Goal: Information Seeking & Learning: Learn about a topic

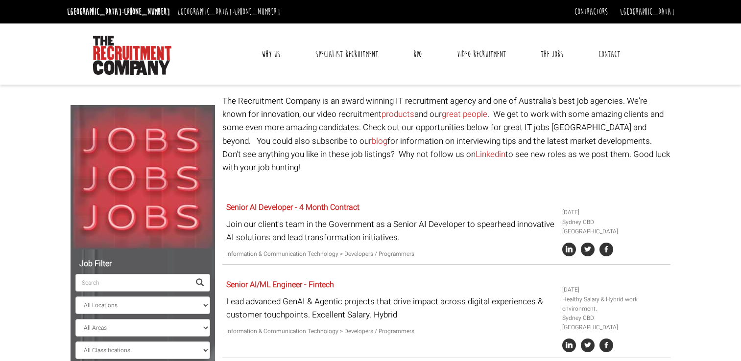
select select "[GEOGRAPHIC_DATA]"
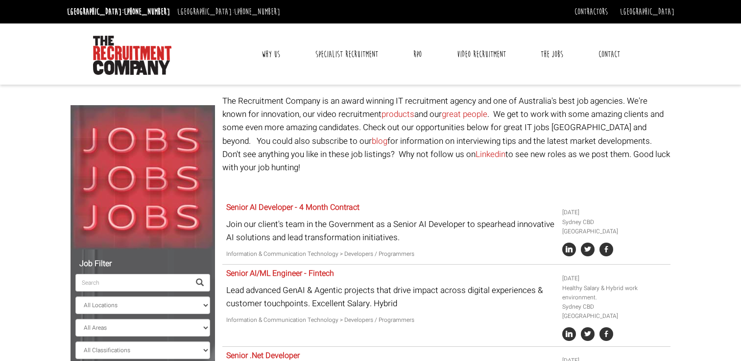
select select "[GEOGRAPHIC_DATA]"
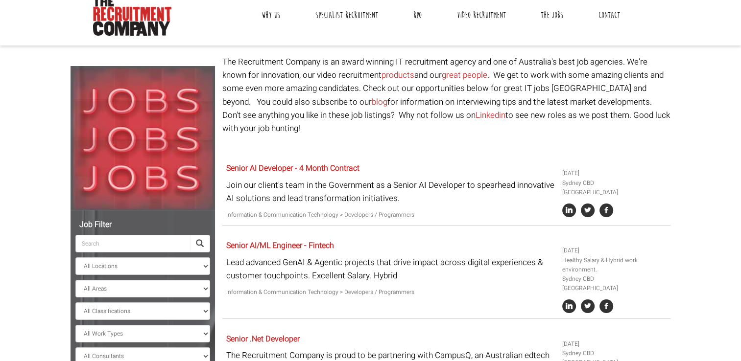
scroll to position [34, 0]
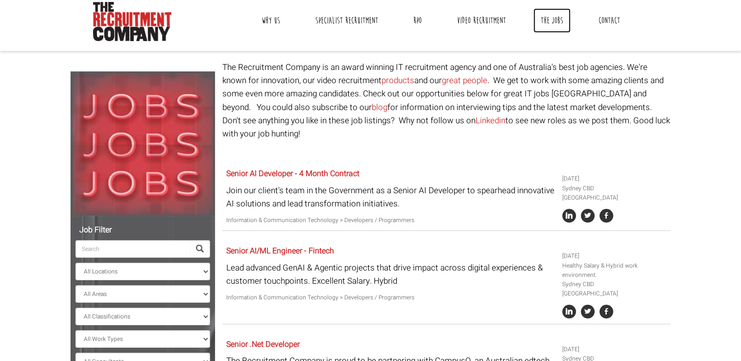
click at [546, 21] on link "The Jobs" at bounding box center [551, 20] width 37 height 24
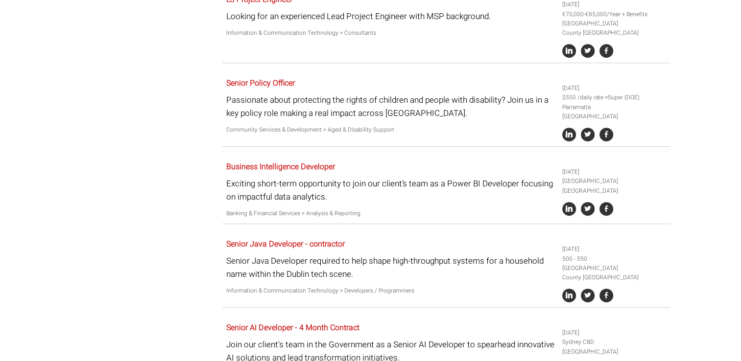
scroll to position [472, 0]
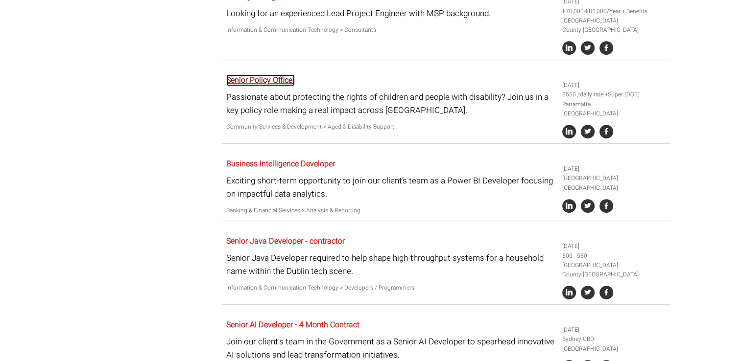
click at [266, 74] on link "Senior Policy Officer" at bounding box center [260, 80] width 69 height 12
